Goal: Information Seeking & Learning: Learn about a topic

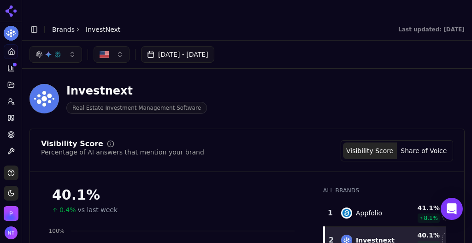
click at [61, 26] on link "Brands" at bounding box center [63, 29] width 23 height 7
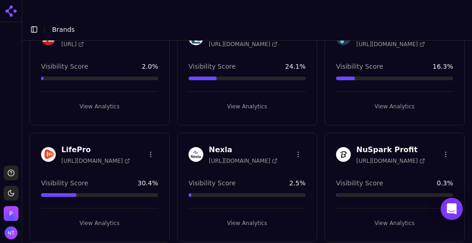
scroll to position [670, 0]
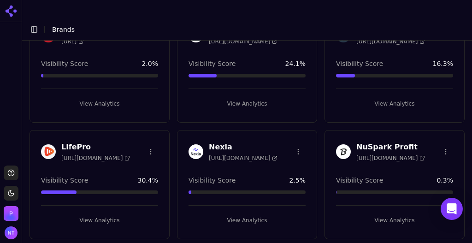
click at [148, 119] on html "Support Toggle theme [PERSON_NAME] Toggle Sidebar Brands Brand Analytics Track …" at bounding box center [236, 131] width 472 height 262
click at [142, 141] on div "Delete Brand" at bounding box center [127, 138] width 54 height 15
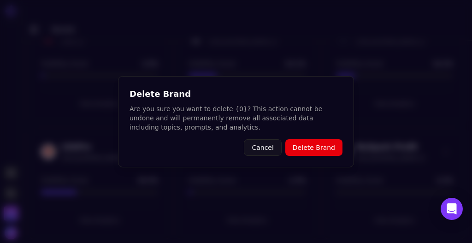
click at [307, 149] on button "Delete Brand" at bounding box center [313, 147] width 57 height 17
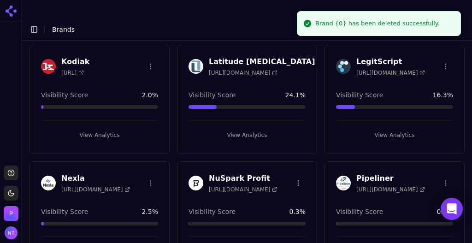
scroll to position [641, 0]
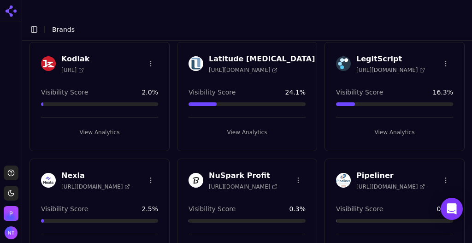
click at [295, 147] on html "Support Toggle theme Perrill Toggle Sidebar Brands Brand Analytics Track and an…" at bounding box center [236, 131] width 472 height 262
click at [277, 168] on div "Delete Brand" at bounding box center [273, 167] width 54 height 15
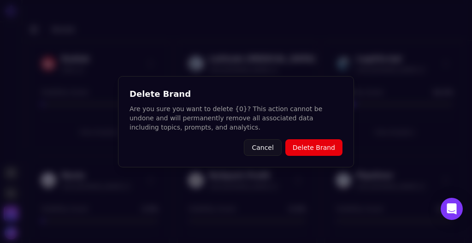
click at [315, 151] on button "Delete Brand" at bounding box center [313, 147] width 57 height 17
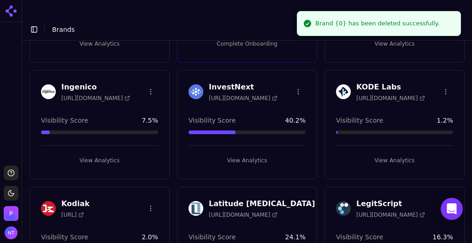
scroll to position [558, 0]
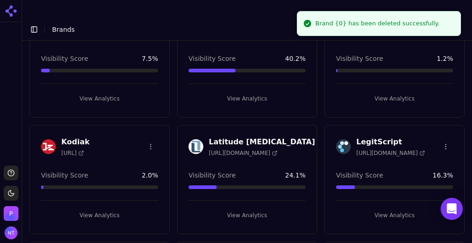
click at [250, 208] on button "View Analytics" at bounding box center [247, 215] width 117 height 15
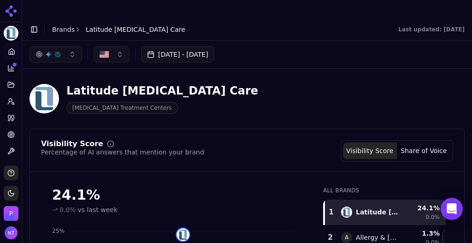
click at [14, 68] on icon at bounding box center [10, 68] width 7 height 7
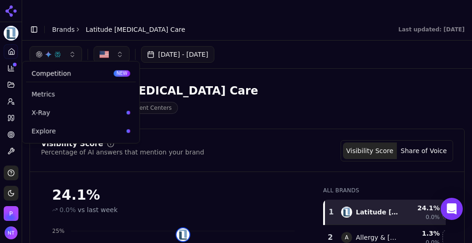
click at [14, 68] on icon at bounding box center [10, 68] width 7 height 7
click at [54, 131] on span "Explore" at bounding box center [76, 130] width 91 height 9
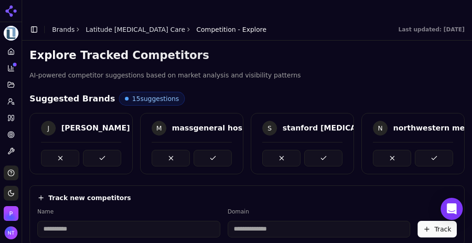
click at [98, 150] on button at bounding box center [102, 158] width 38 height 17
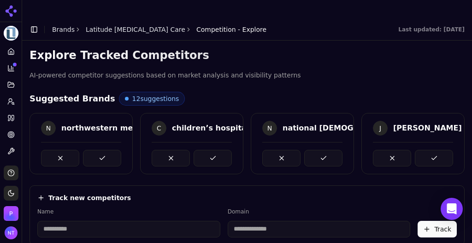
click at [98, 150] on button at bounding box center [102, 158] width 38 height 17
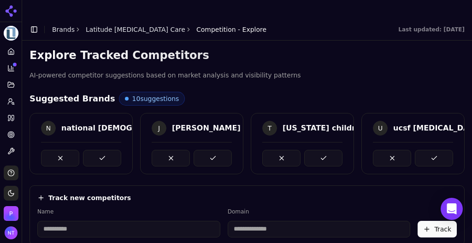
click at [98, 150] on button at bounding box center [102, 158] width 38 height 17
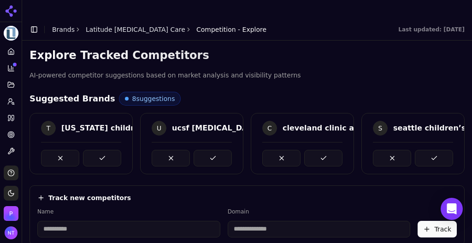
click at [98, 150] on button at bounding box center [102, 158] width 38 height 17
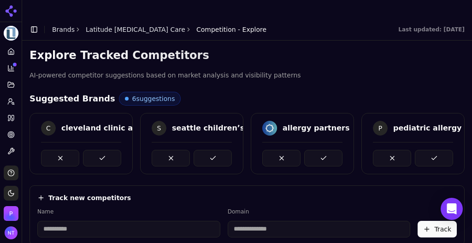
click at [98, 150] on button at bounding box center [102, 158] width 38 height 17
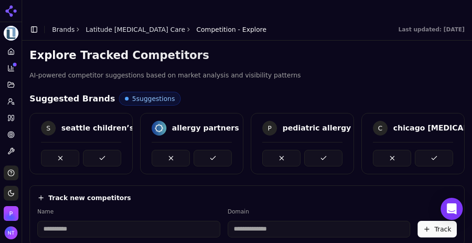
click at [98, 150] on button at bounding box center [102, 158] width 38 height 17
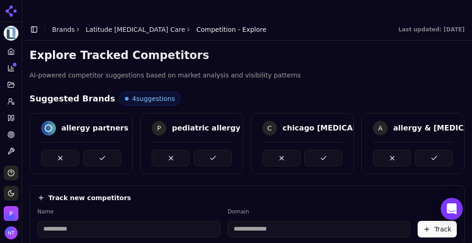
click at [98, 150] on button at bounding box center [102, 158] width 38 height 17
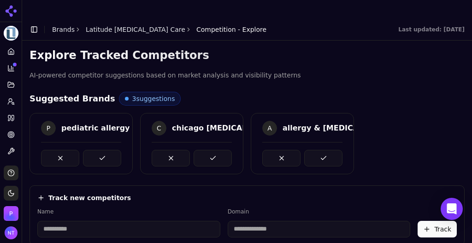
click at [98, 150] on button at bounding box center [102, 158] width 38 height 17
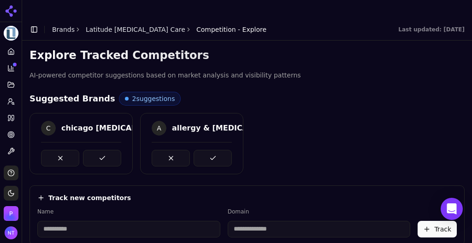
click at [98, 150] on button at bounding box center [102, 158] width 38 height 17
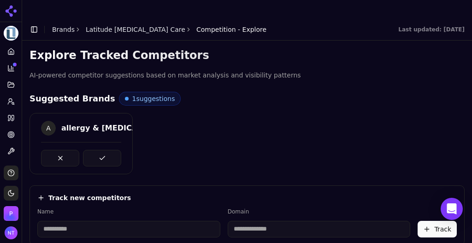
click at [98, 150] on button at bounding box center [102, 158] width 38 height 17
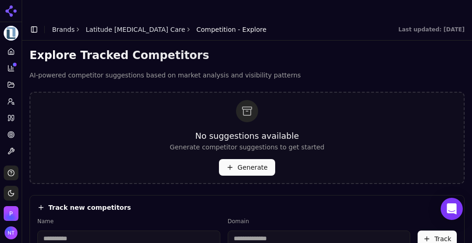
click at [12, 51] on icon at bounding box center [10, 51] width 7 height 7
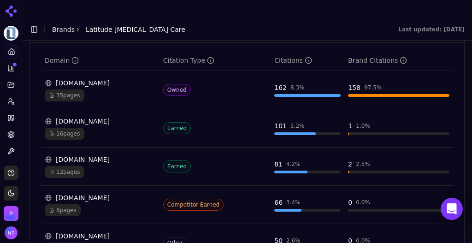
scroll to position [940, 0]
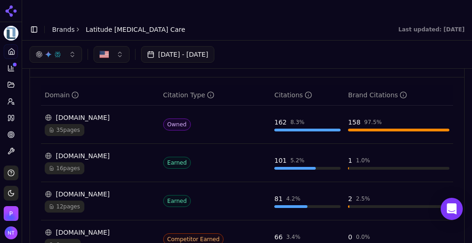
click at [121, 190] on div "foodallergyinstitute.com" at bounding box center [100, 194] width 111 height 9
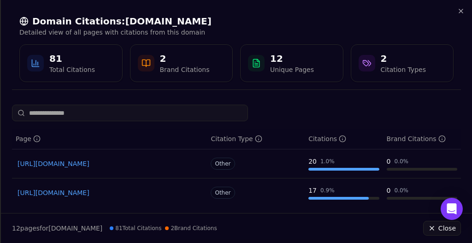
click at [102, 163] on link "https://foodallergyinstitute.com" at bounding box center [110, 163] width 184 height 9
click at [460, 13] on icon "button" at bounding box center [461, 10] width 7 height 7
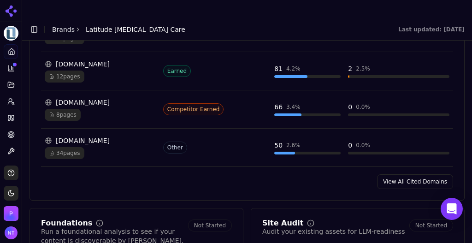
scroll to position [1011, 0]
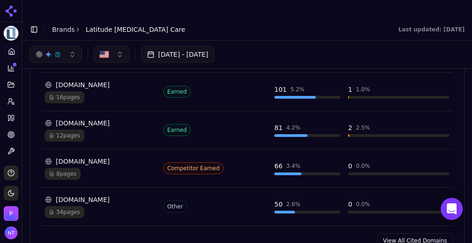
click at [403, 233] on link "View All Cited Domains" at bounding box center [415, 240] width 76 height 15
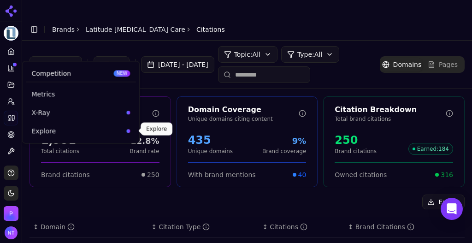
click at [61, 129] on span "Explore" at bounding box center [76, 130] width 91 height 9
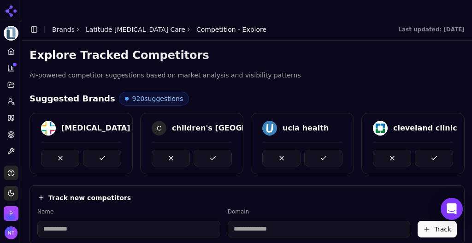
click at [109, 150] on button at bounding box center [102, 158] width 38 height 17
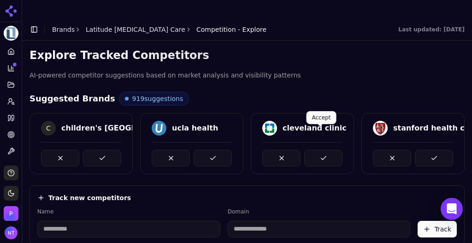
click at [309, 150] on button at bounding box center [323, 158] width 38 height 17
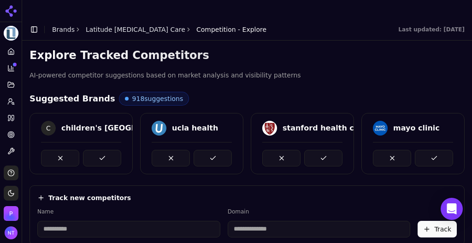
click at [432, 150] on button at bounding box center [434, 158] width 38 height 17
click at [429, 150] on button at bounding box center [434, 158] width 38 height 17
click at [7, 69] on icon at bounding box center [10, 68] width 7 height 7
click at [9, 54] on icon at bounding box center [10, 51] width 7 height 7
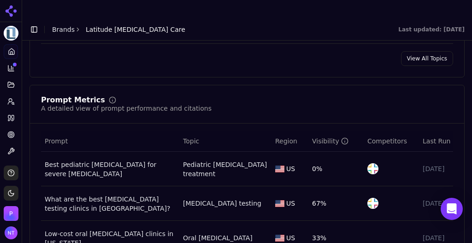
scroll to position [587, 0]
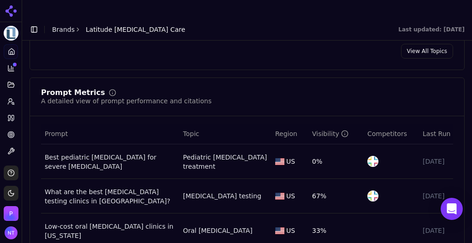
click at [137, 153] on div "Best pediatric [MEDICAL_DATA] for severe [MEDICAL_DATA]" at bounding box center [110, 162] width 131 height 18
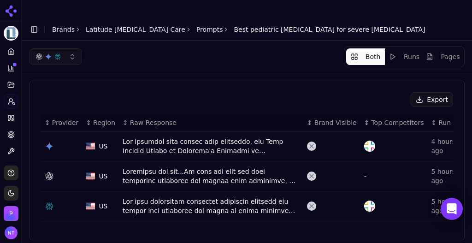
click at [132, 25] on link "Latitude [MEDICAL_DATA] Care" at bounding box center [136, 29] width 100 height 9
